Goal: Book appointment/travel/reservation

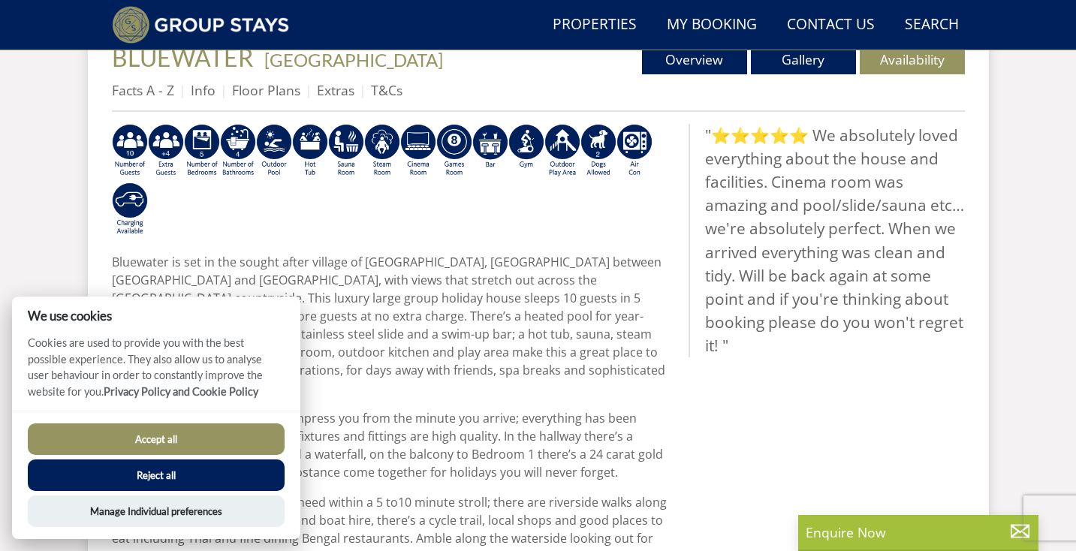
scroll to position [578, 0]
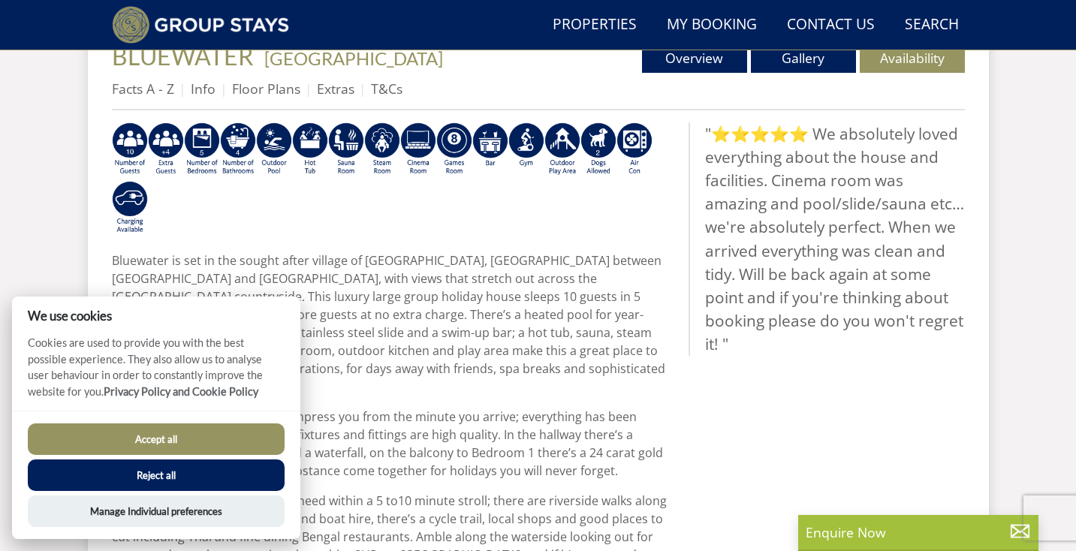
click at [212, 471] on button "Reject all" at bounding box center [156, 476] width 257 height 32
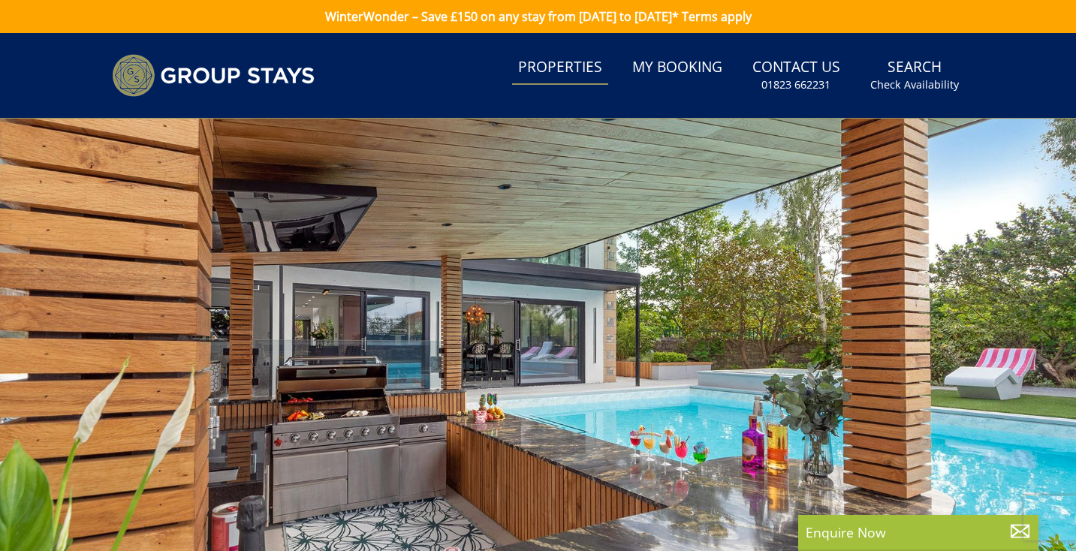
click at [607, 63] on link "Properties" at bounding box center [560, 68] width 96 height 34
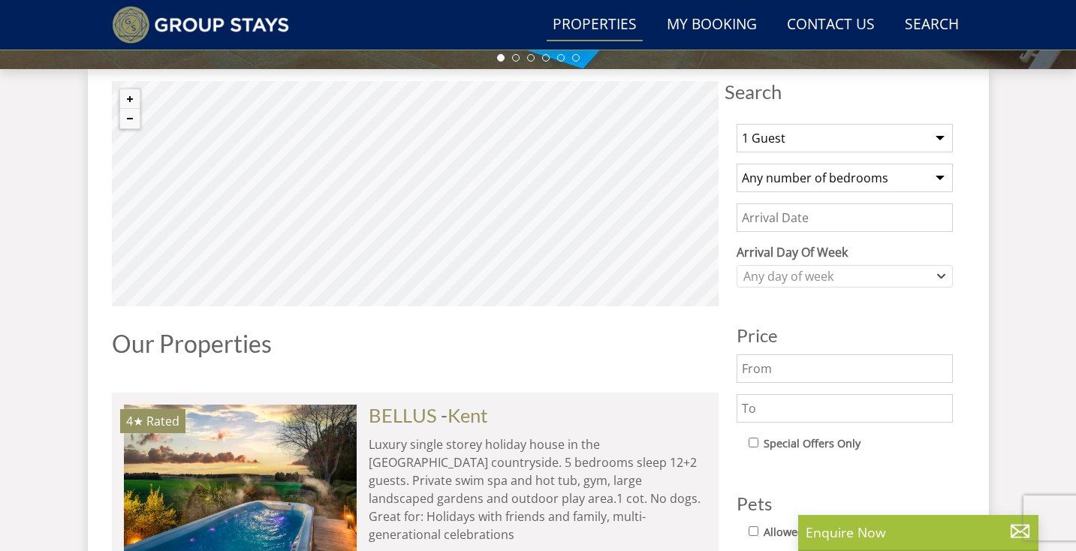
scroll to position [547, 0]
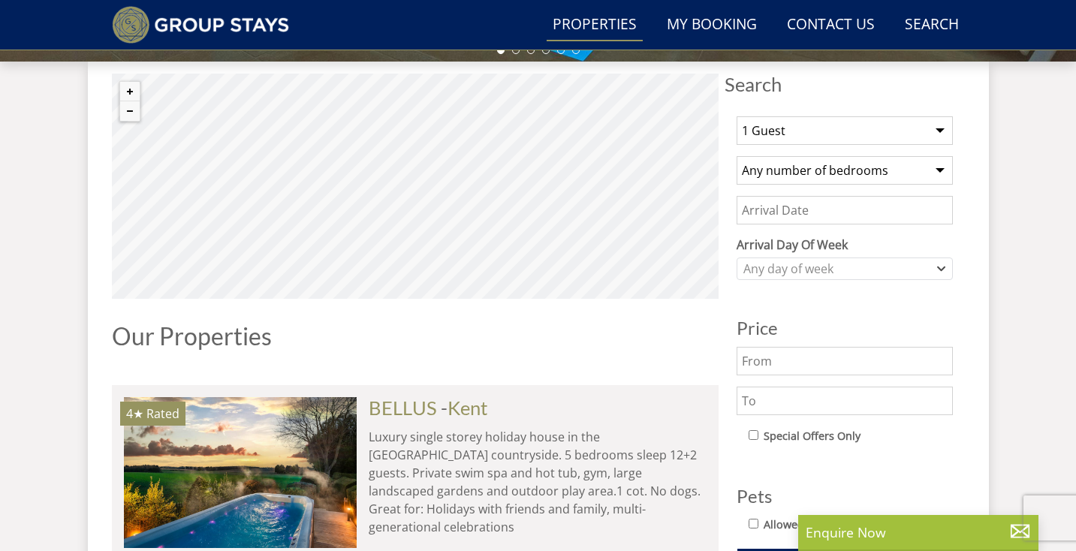
click at [948, 131] on select "1 Guest 2 Guests 3 Guests 4 Guests 5 Guests 6 Guests 7 Guests 8 Guests 9 Guests…" at bounding box center [845, 130] width 216 height 29
select select "25"
click at [885, 173] on select "Any number of bedrooms 3 Bedrooms 4 Bedrooms 5 Bedrooms 6 Bedrooms 7 Bedrooms 8…" at bounding box center [845, 170] width 216 height 29
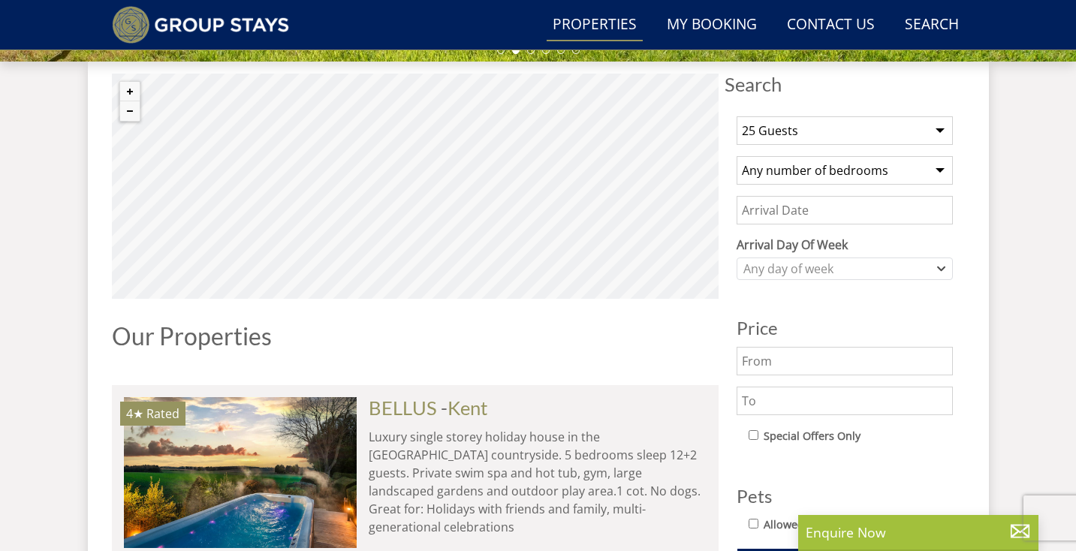
click at [884, 214] on input "Date" at bounding box center [845, 210] width 216 height 29
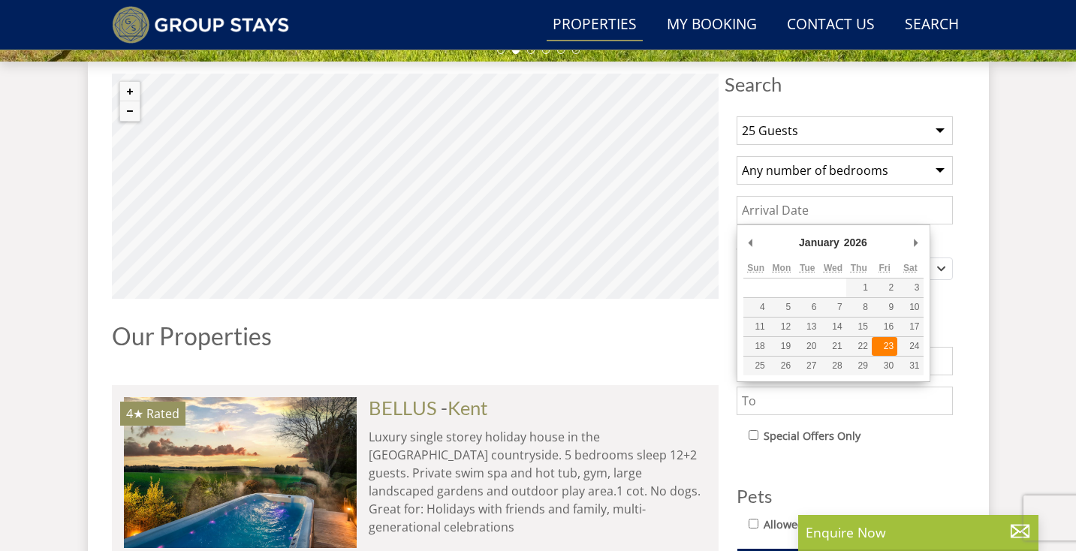
type input "[DATE]"
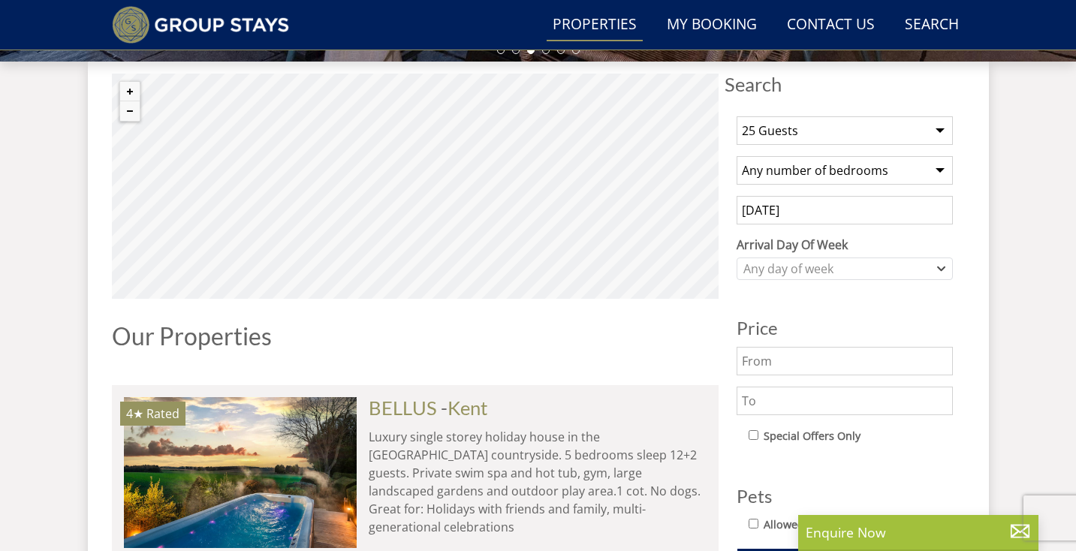
click at [937, 330] on h3 "Price" at bounding box center [845, 328] width 216 height 20
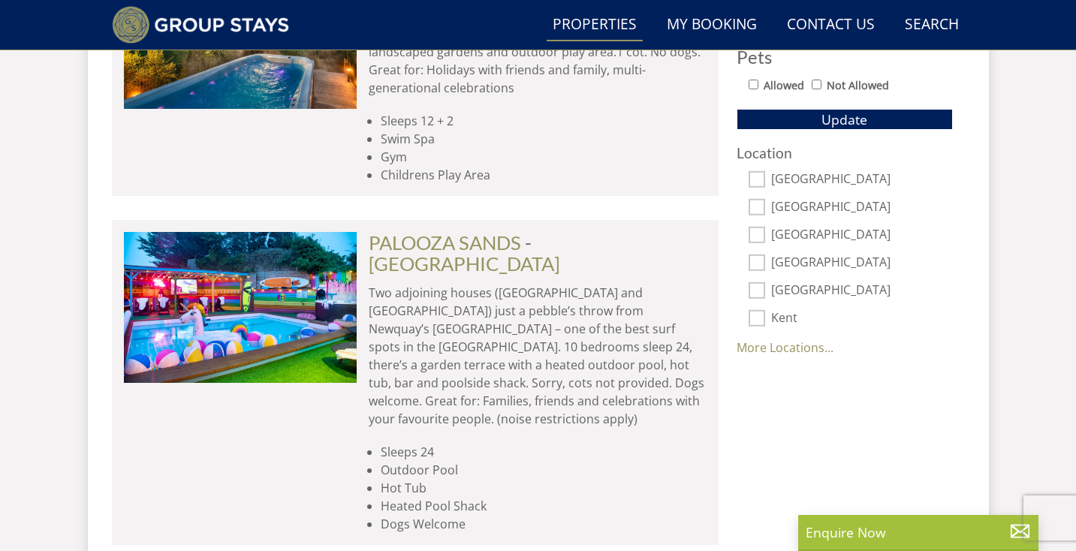
scroll to position [994, 0]
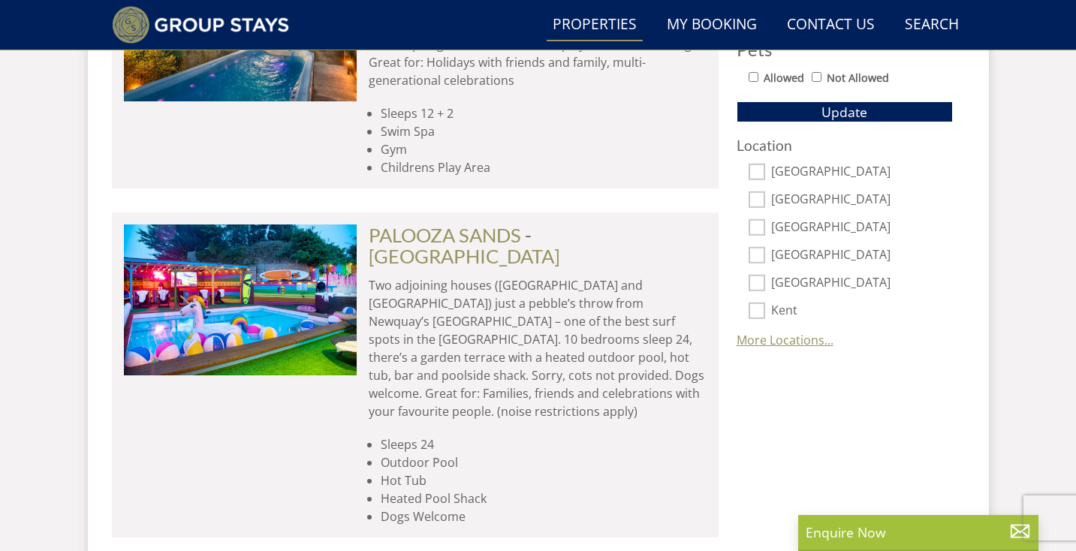
click at [791, 338] on link "More Locations..." at bounding box center [785, 340] width 97 height 17
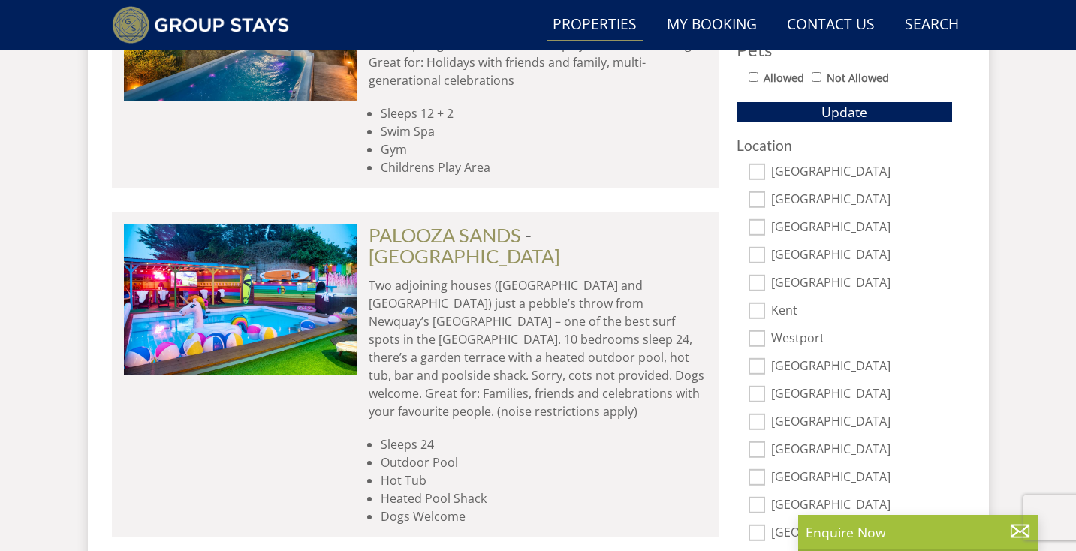
click at [755, 367] on input "[GEOGRAPHIC_DATA]" at bounding box center [757, 366] width 17 height 17
checkbox input "true"
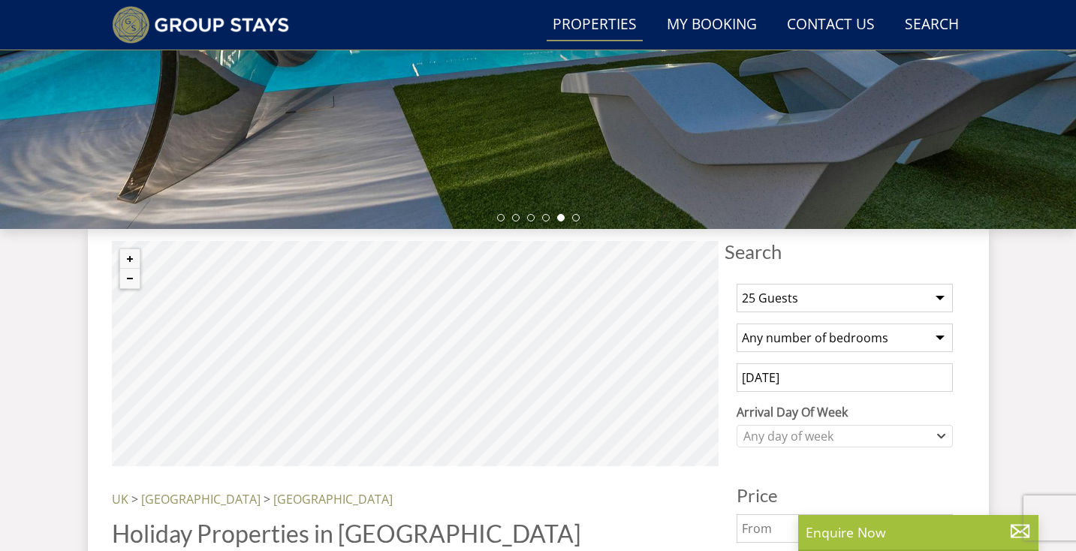
scroll to position [377, 0]
